Goal: Information Seeking & Learning: Learn about a topic

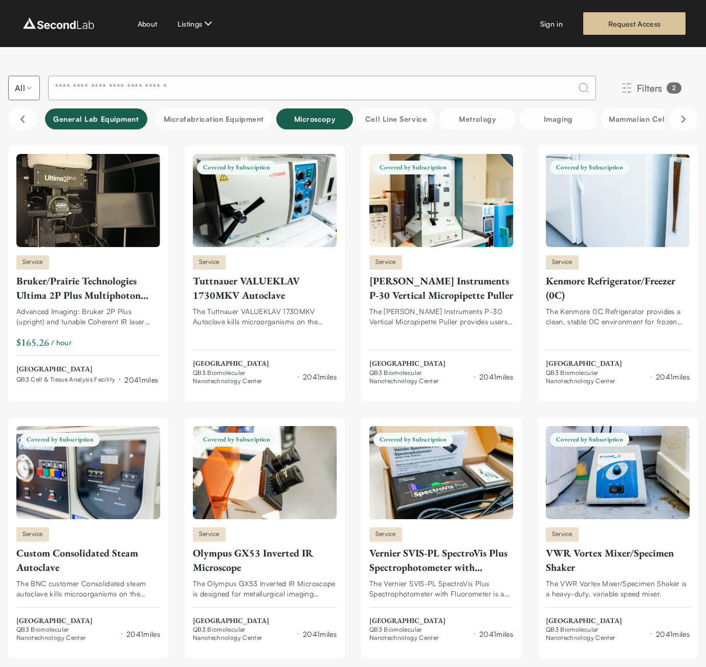
click at [643, 90] on span "Filters" at bounding box center [650, 88] width 26 height 14
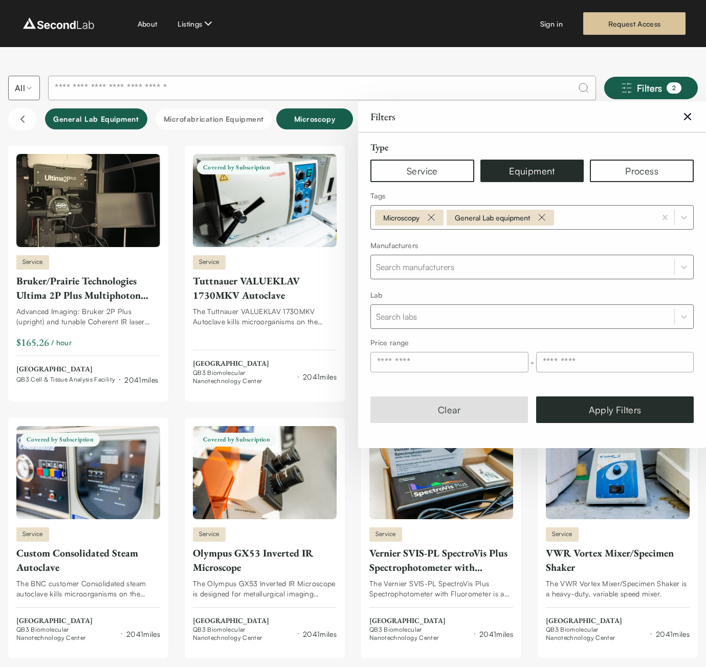
click at [521, 178] on button "Equipment" at bounding box center [532, 171] width 104 height 23
click at [439, 217] on div "Remove Microscopy" at bounding box center [431, 217] width 16 height 12
click at [628, 410] on button "Apply Filters" at bounding box center [615, 409] width 158 height 27
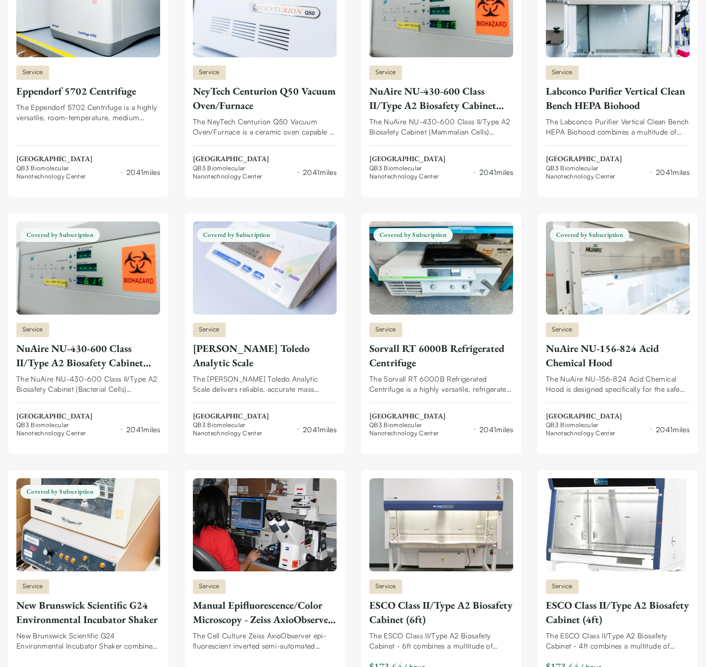
scroll to position [1994, 0]
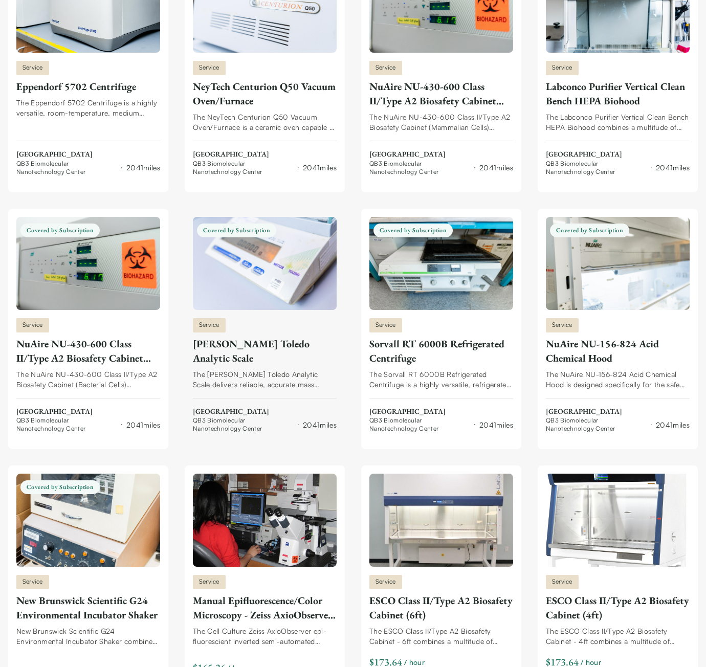
click at [255, 321] on div "Service" at bounding box center [265, 325] width 144 height 14
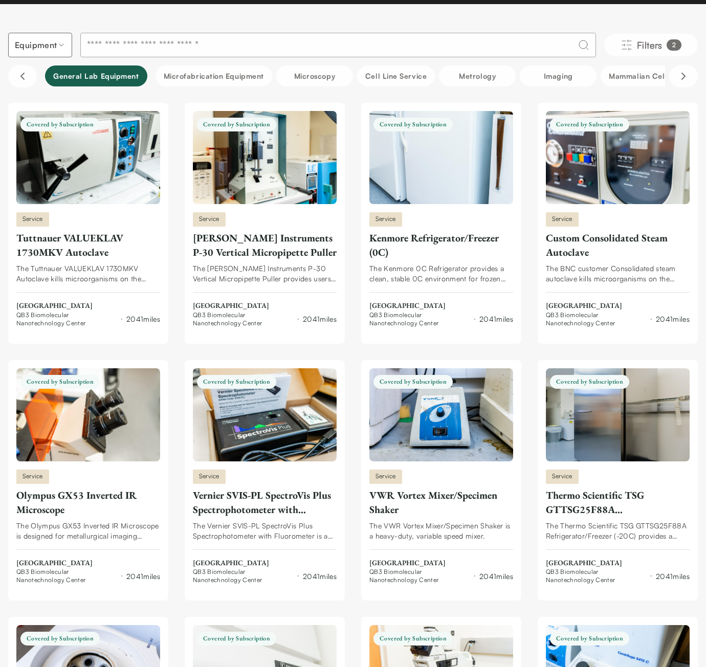
scroll to position [0, 0]
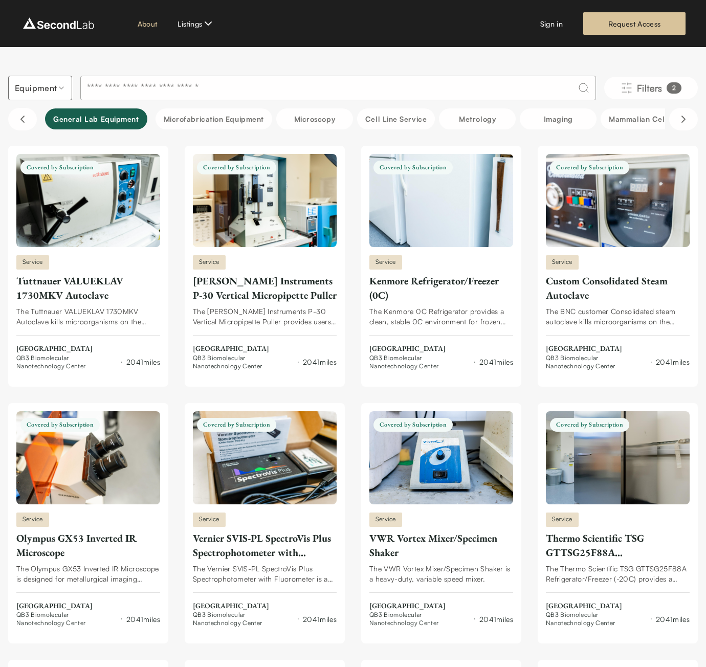
click at [144, 27] on link "About" at bounding box center [148, 23] width 20 height 11
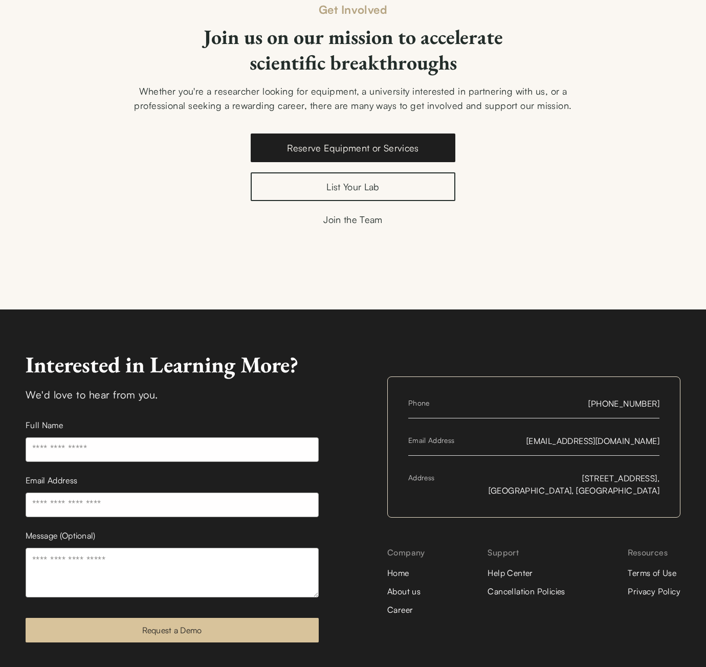
scroll to position [1524, 0]
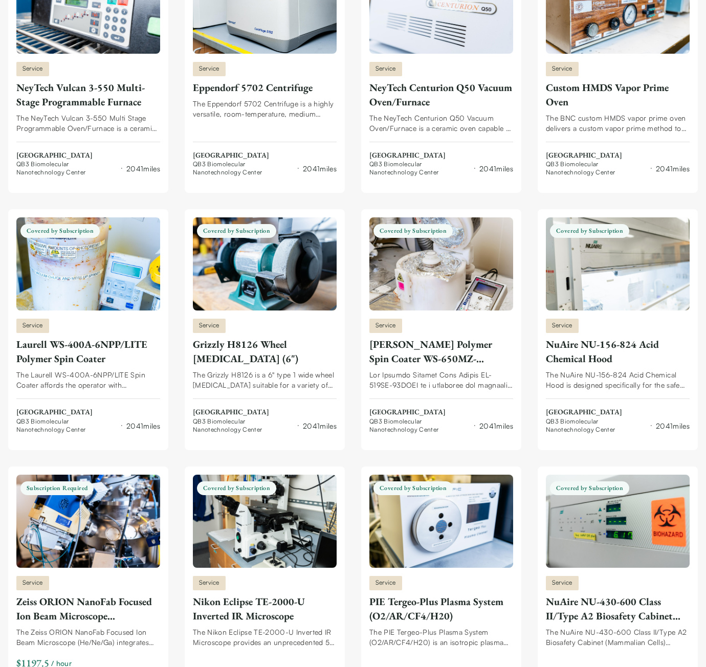
scroll to position [5585, 0]
